Goal: Task Accomplishment & Management: Manage account settings

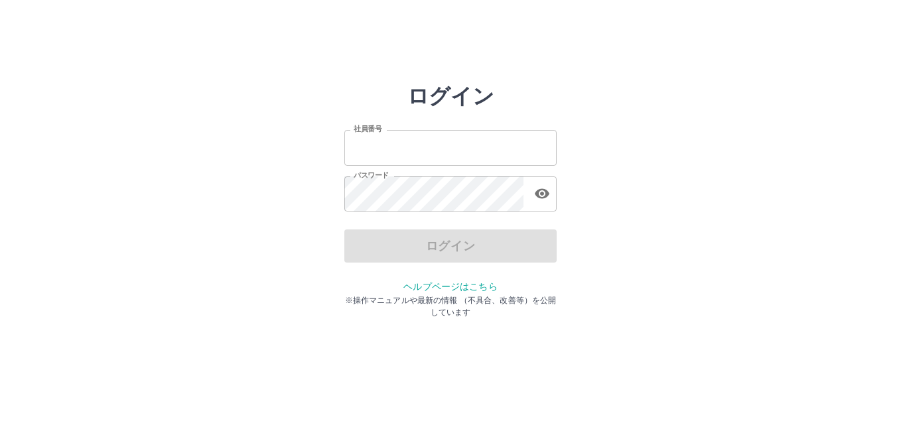
type input "*******"
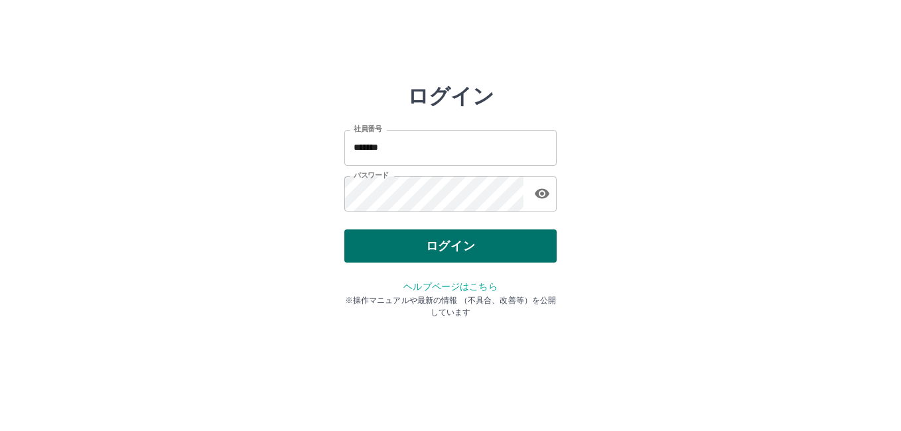
click at [427, 255] on div "ログイン" at bounding box center [450, 245] width 212 height 33
click at [461, 252] on button "ログイン" at bounding box center [450, 245] width 212 height 33
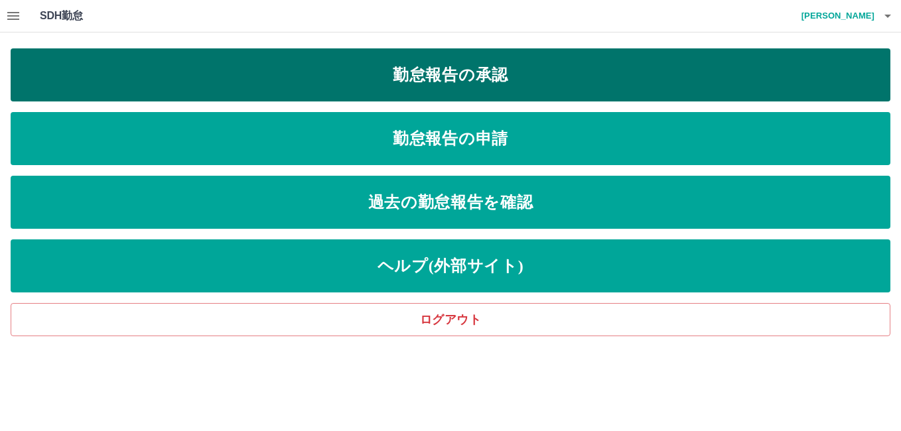
click at [451, 78] on link "勤怠報告の承認" at bounding box center [450, 74] width 879 height 53
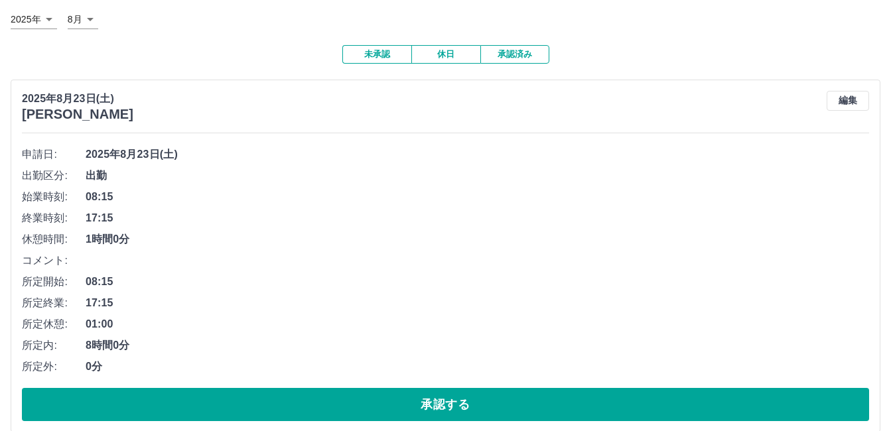
scroll to position [199, 0]
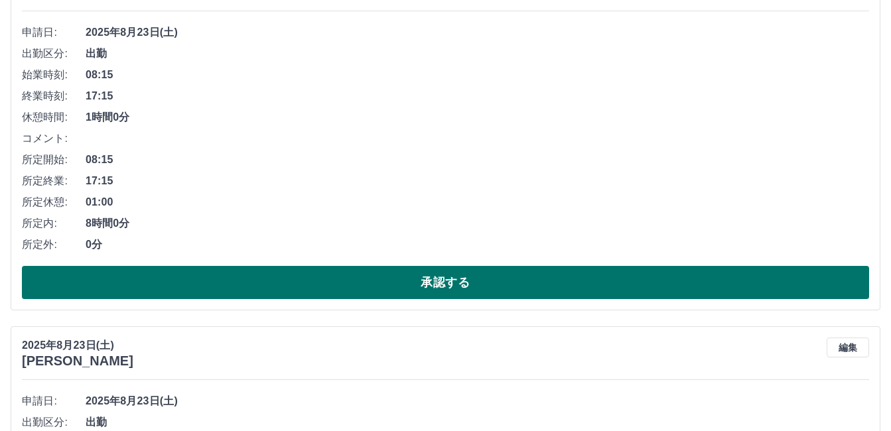
click at [391, 288] on button "承認する" at bounding box center [445, 282] width 847 height 33
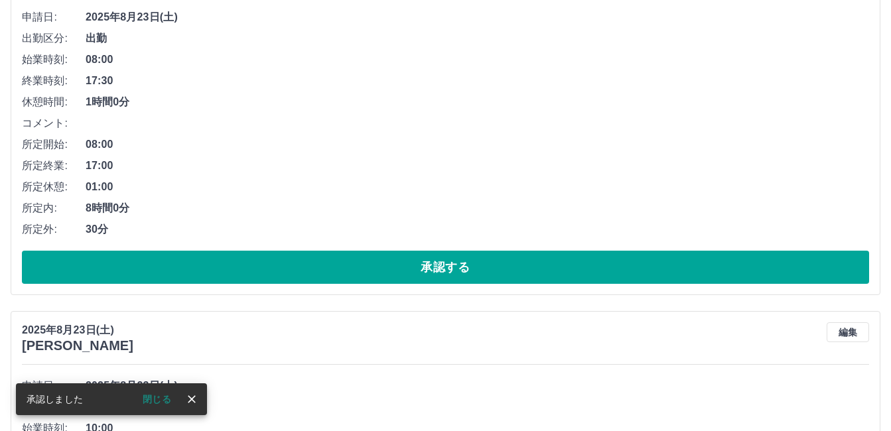
scroll to position [265, 0]
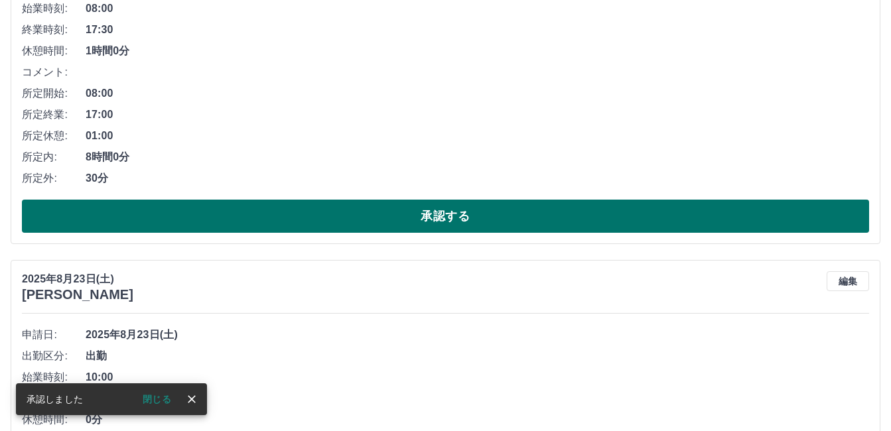
click at [399, 222] on button "承認する" at bounding box center [445, 216] width 847 height 33
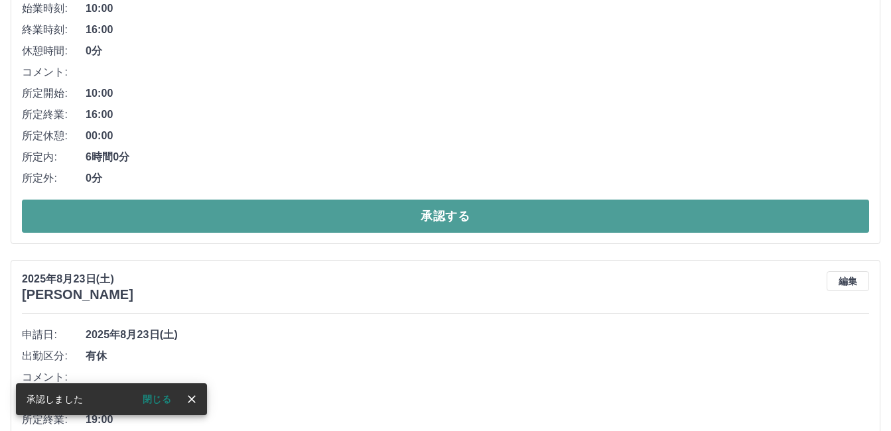
click at [382, 223] on button "承認する" at bounding box center [445, 216] width 847 height 33
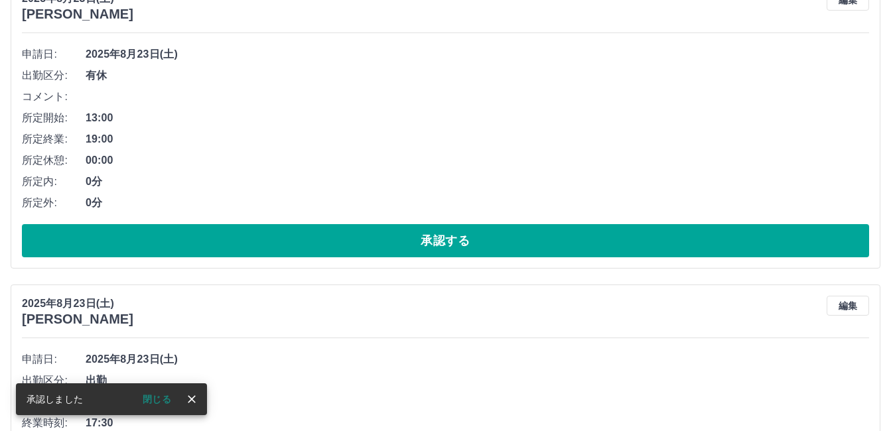
scroll to position [199, 0]
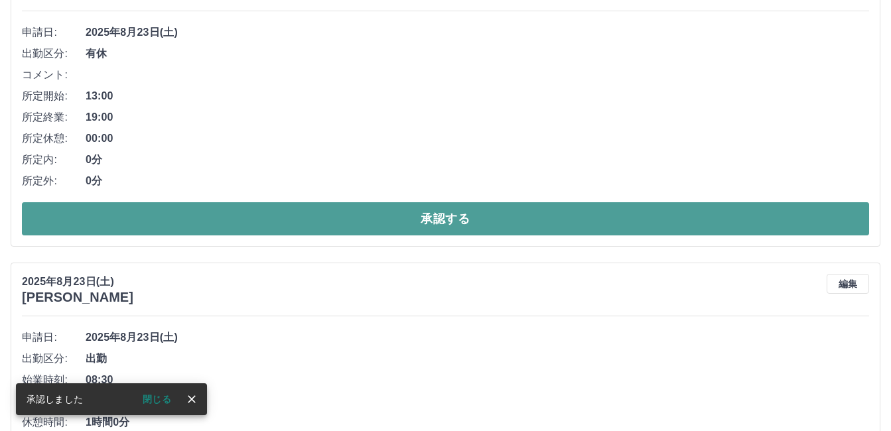
click at [343, 231] on button "承認する" at bounding box center [445, 218] width 847 height 33
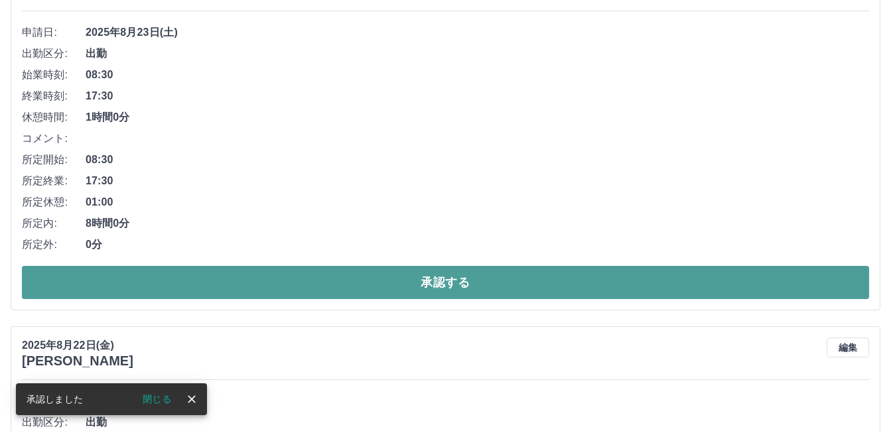
click at [349, 285] on button "承認する" at bounding box center [445, 282] width 847 height 33
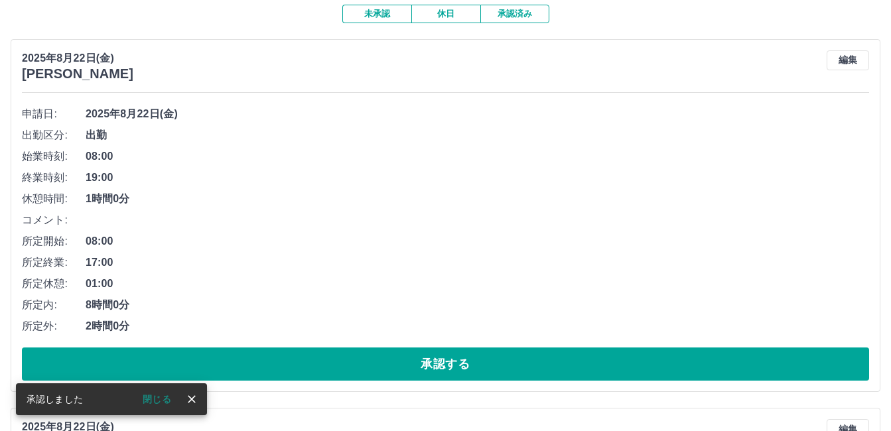
scroll to position [133, 0]
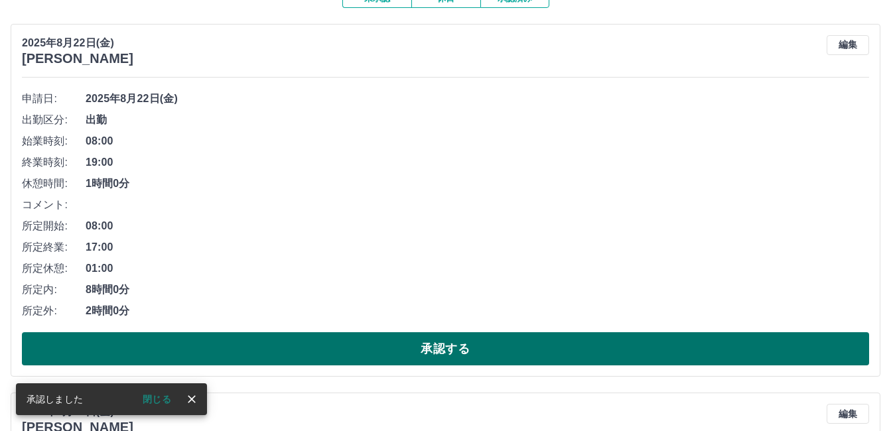
click at [355, 335] on button "承認する" at bounding box center [445, 348] width 847 height 33
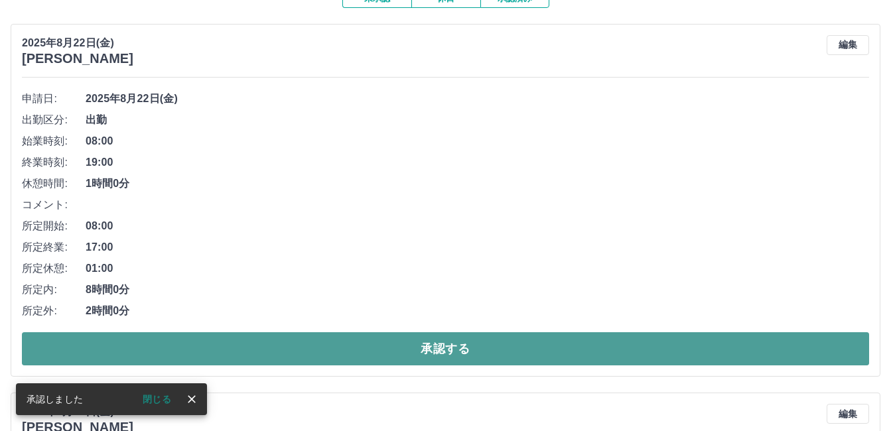
click at [350, 342] on button "承認する" at bounding box center [445, 348] width 847 height 33
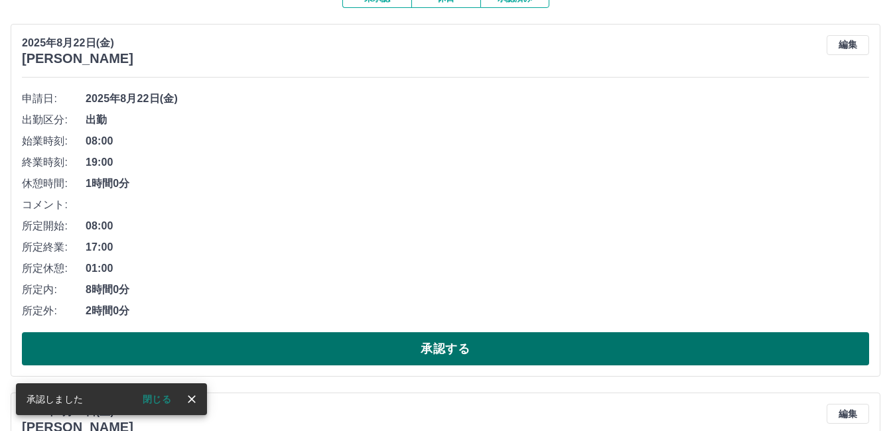
click at [346, 357] on button "承認する" at bounding box center [445, 348] width 847 height 33
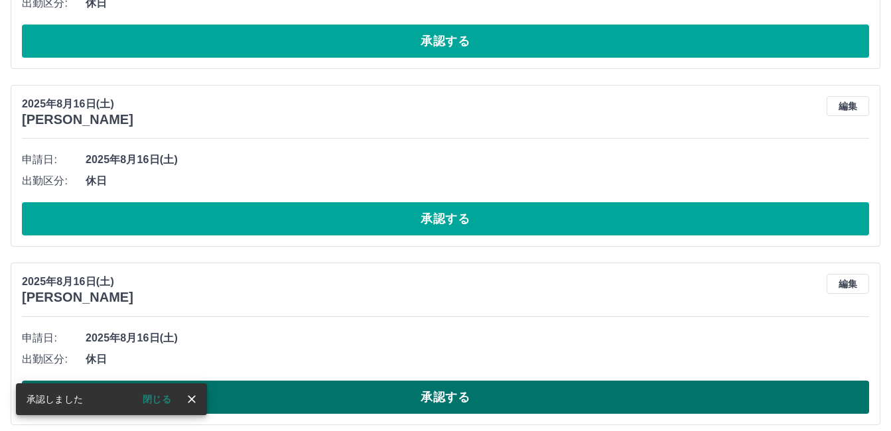
scroll to position [0, 0]
